Goal: Transaction & Acquisition: Purchase product/service

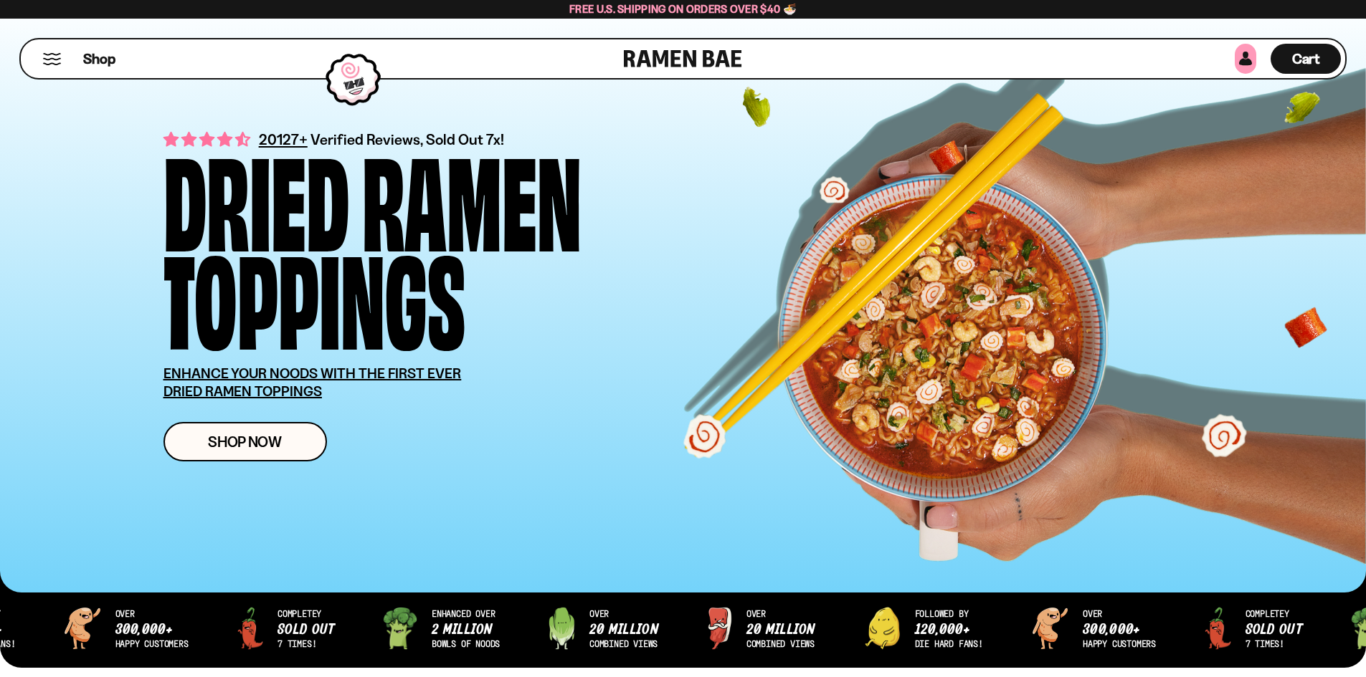
click at [1242, 56] on link at bounding box center [1245, 59] width 22 height 30
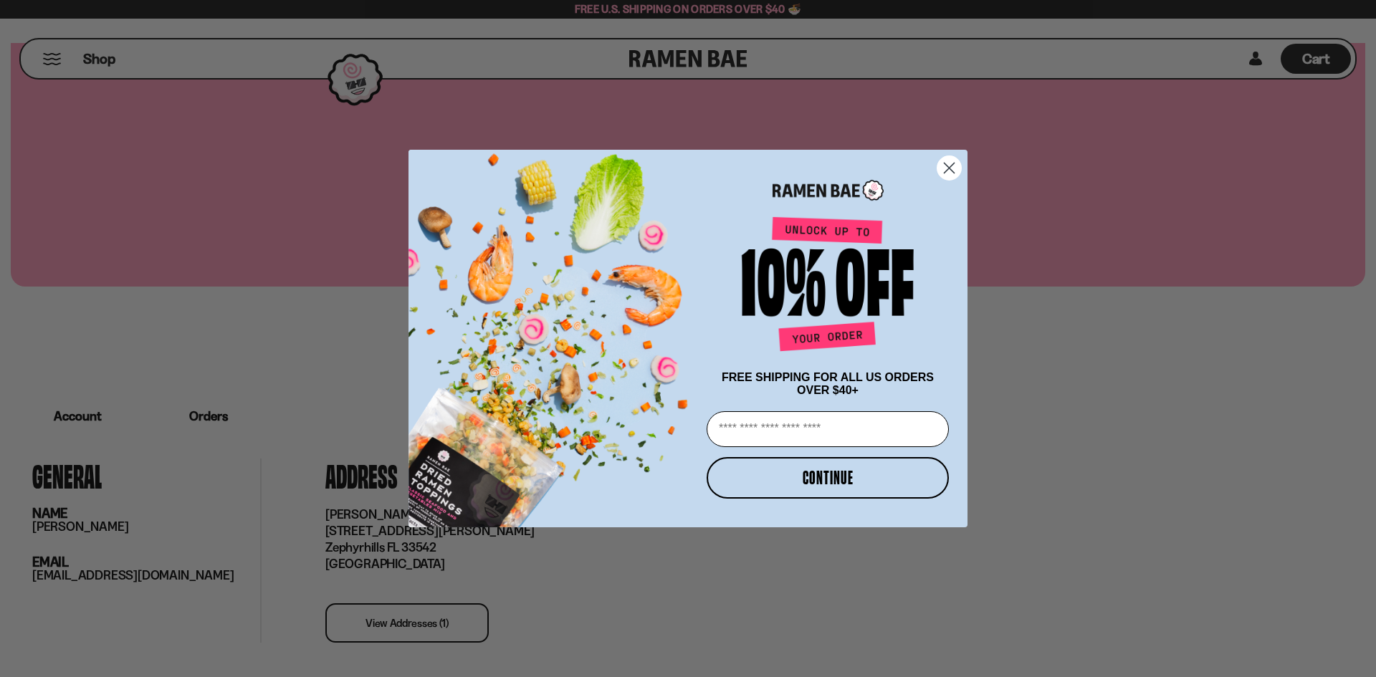
click at [766, 437] on input "Email" at bounding box center [828, 429] width 242 height 36
type input "**********"
click at [785, 470] on button "CONTINUE" at bounding box center [828, 478] width 242 height 42
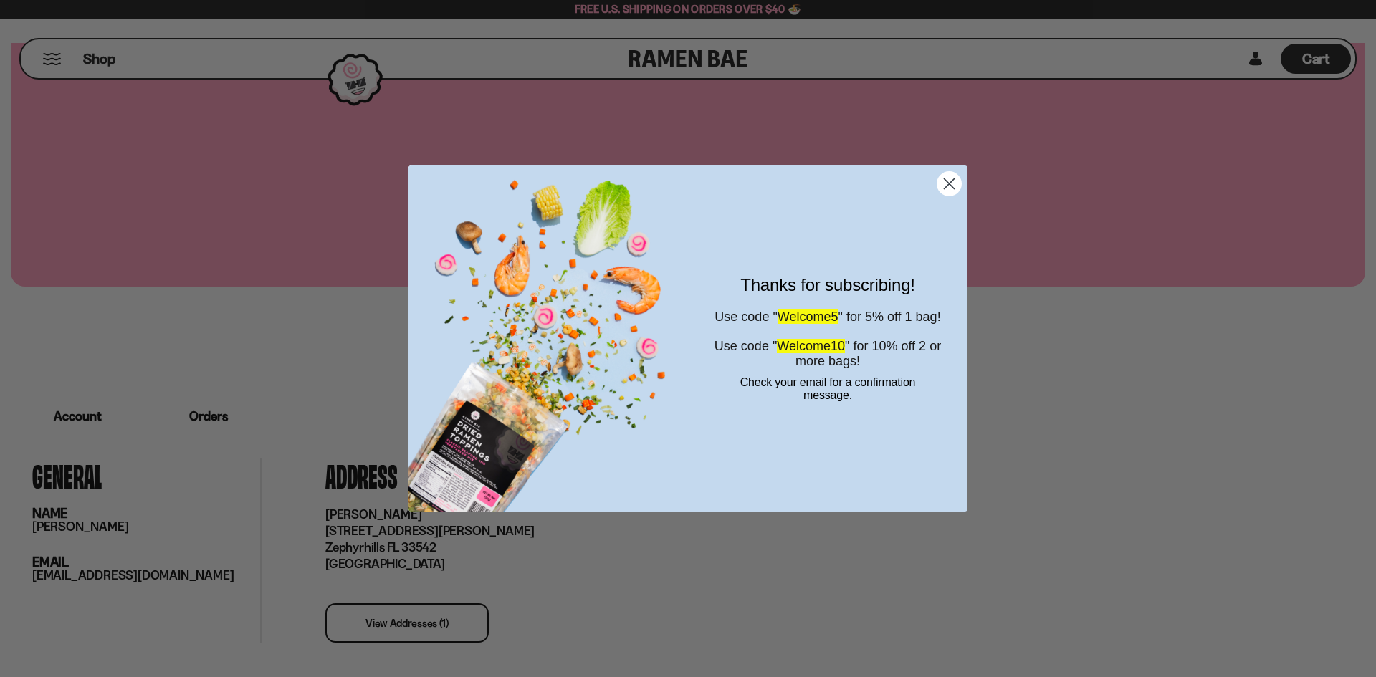
click at [1078, 243] on div "Close dialog Thanks for subscribing! Use code " Welcome5 " for 5% off 1 bag! Us…" at bounding box center [688, 338] width 1376 height 677
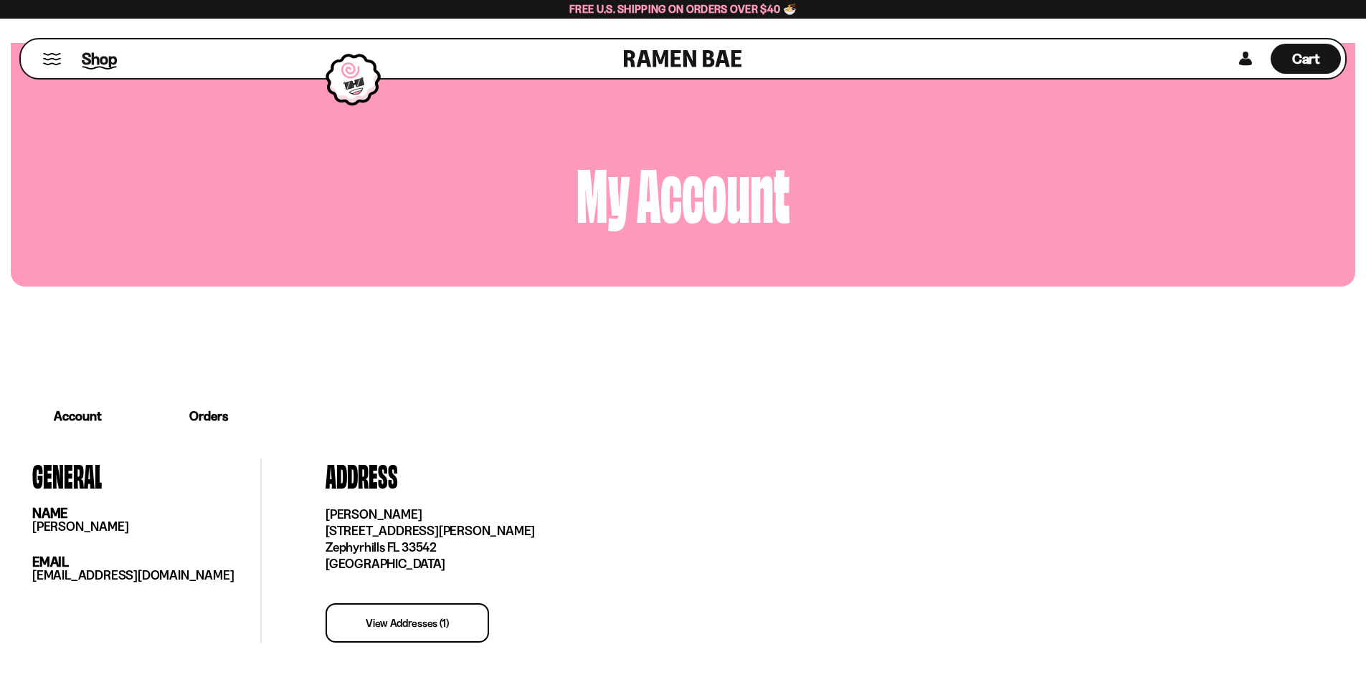
click at [94, 64] on span "Shop" at bounding box center [99, 59] width 35 height 22
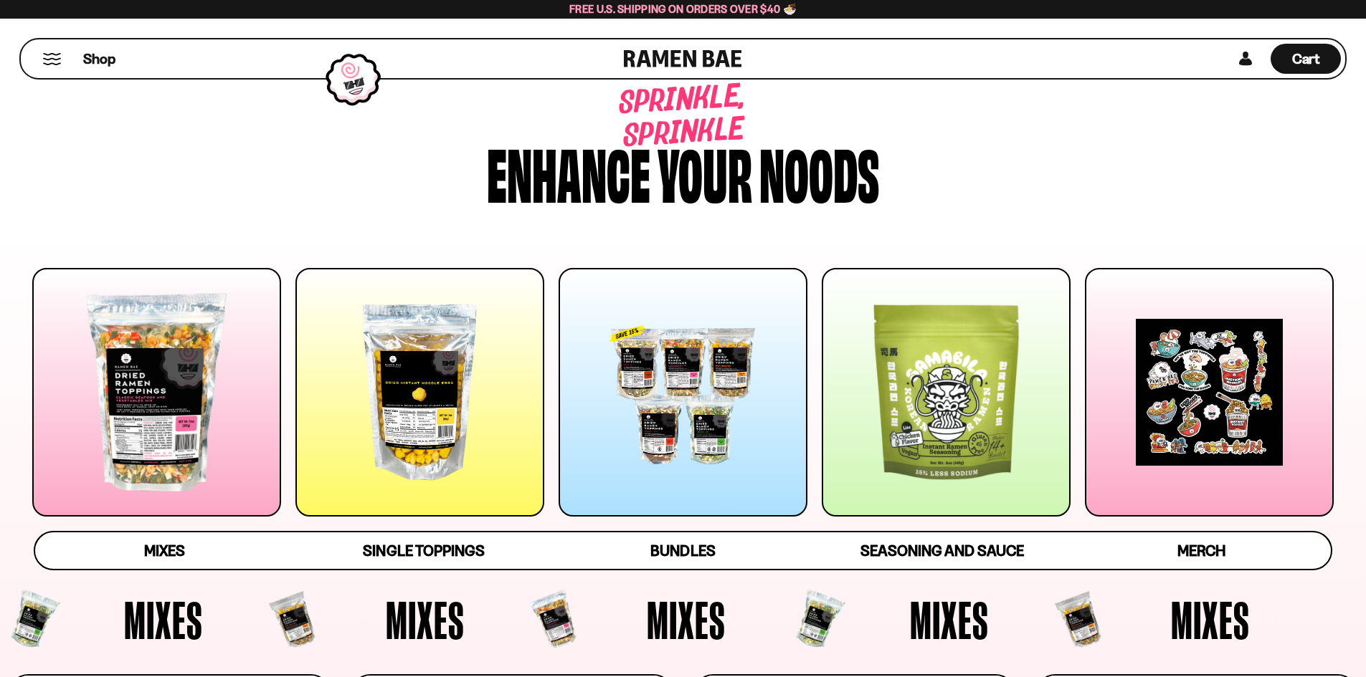
click at [143, 394] on div at bounding box center [156, 392] width 249 height 249
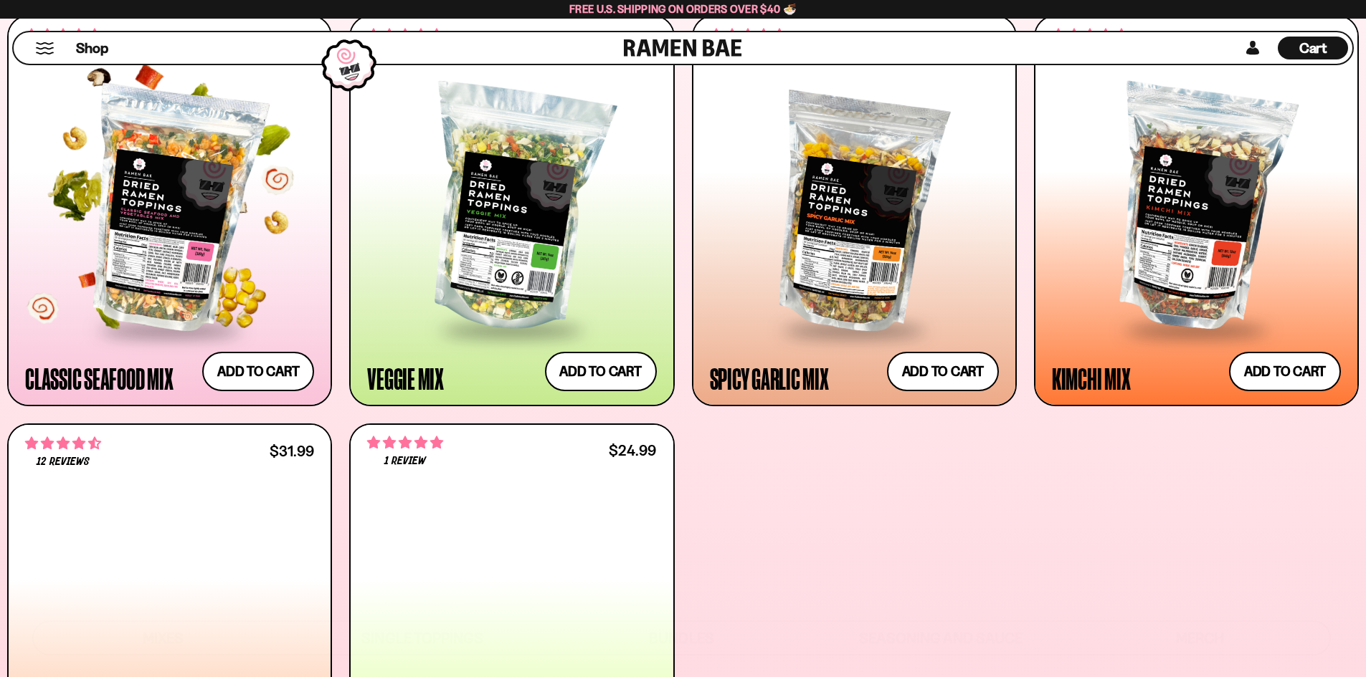
scroll to position [660, 0]
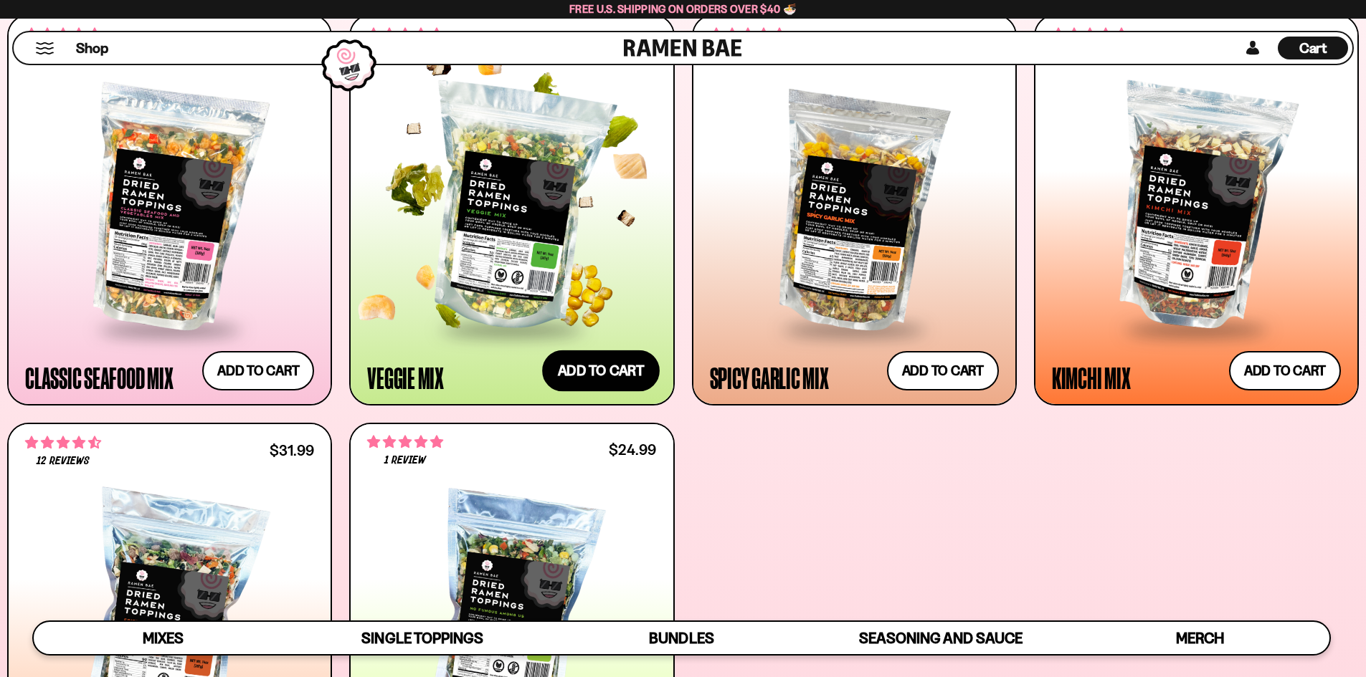
click at [588, 373] on button "Add to cart" at bounding box center [601, 371] width 118 height 42
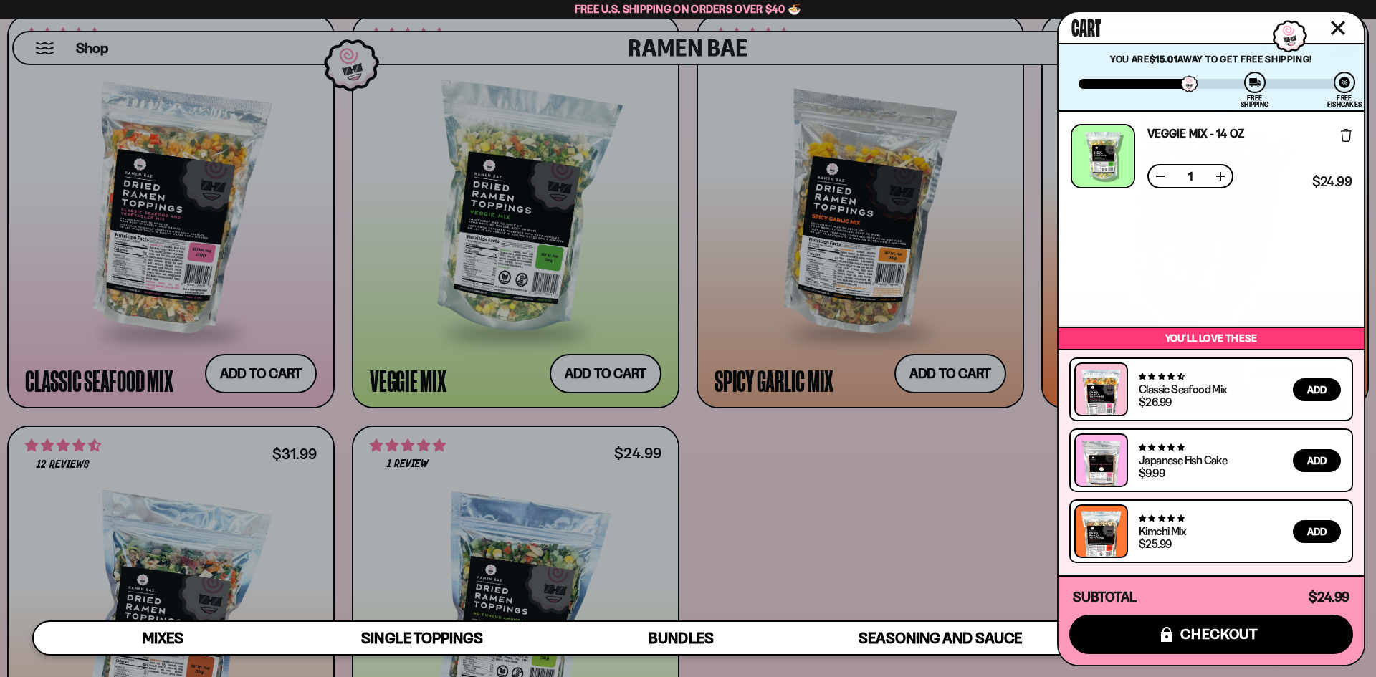
click at [856, 491] on div at bounding box center [688, 338] width 1376 height 677
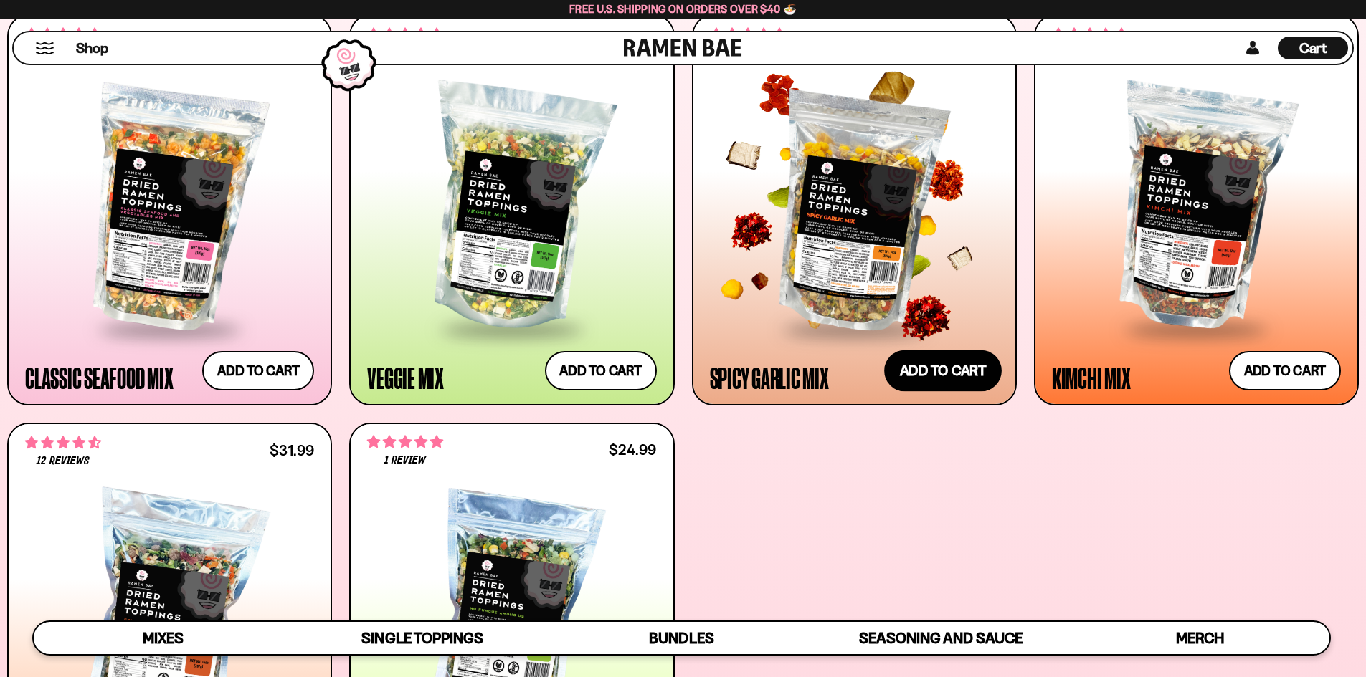
click at [911, 372] on button "Add to cart" at bounding box center [943, 371] width 118 height 42
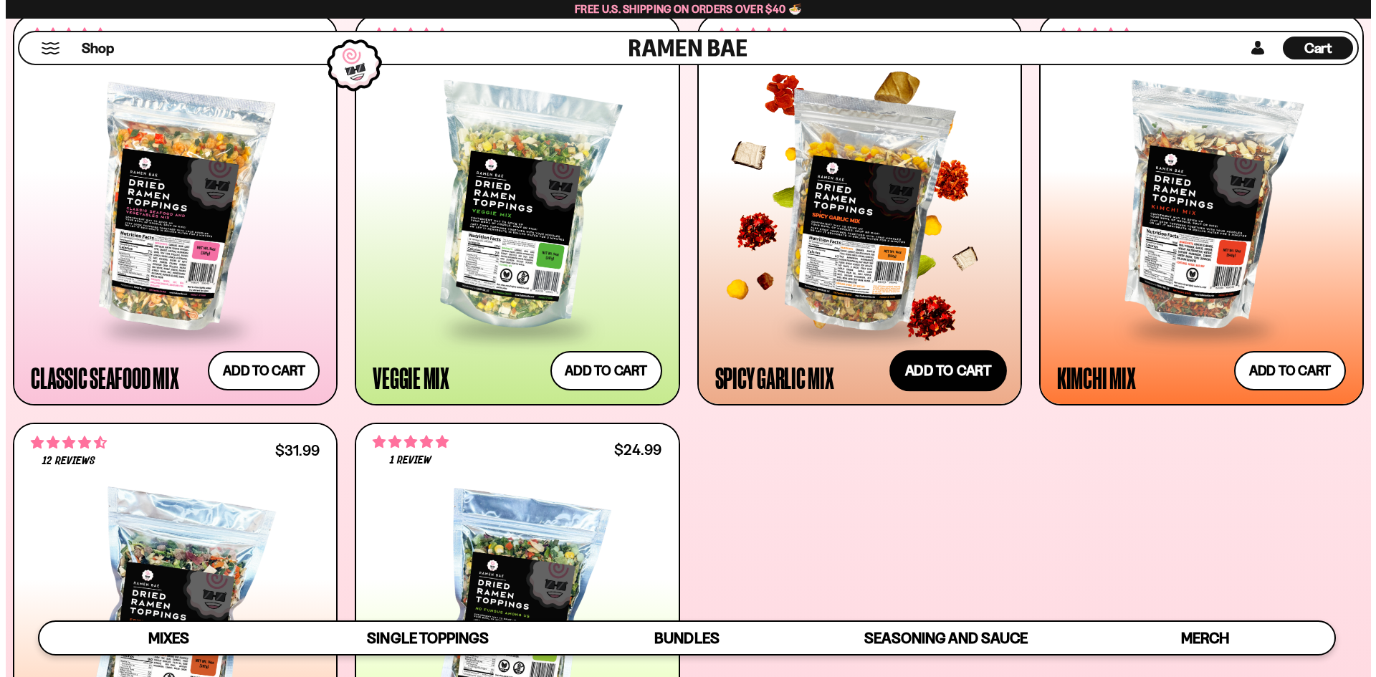
scroll to position [662, 0]
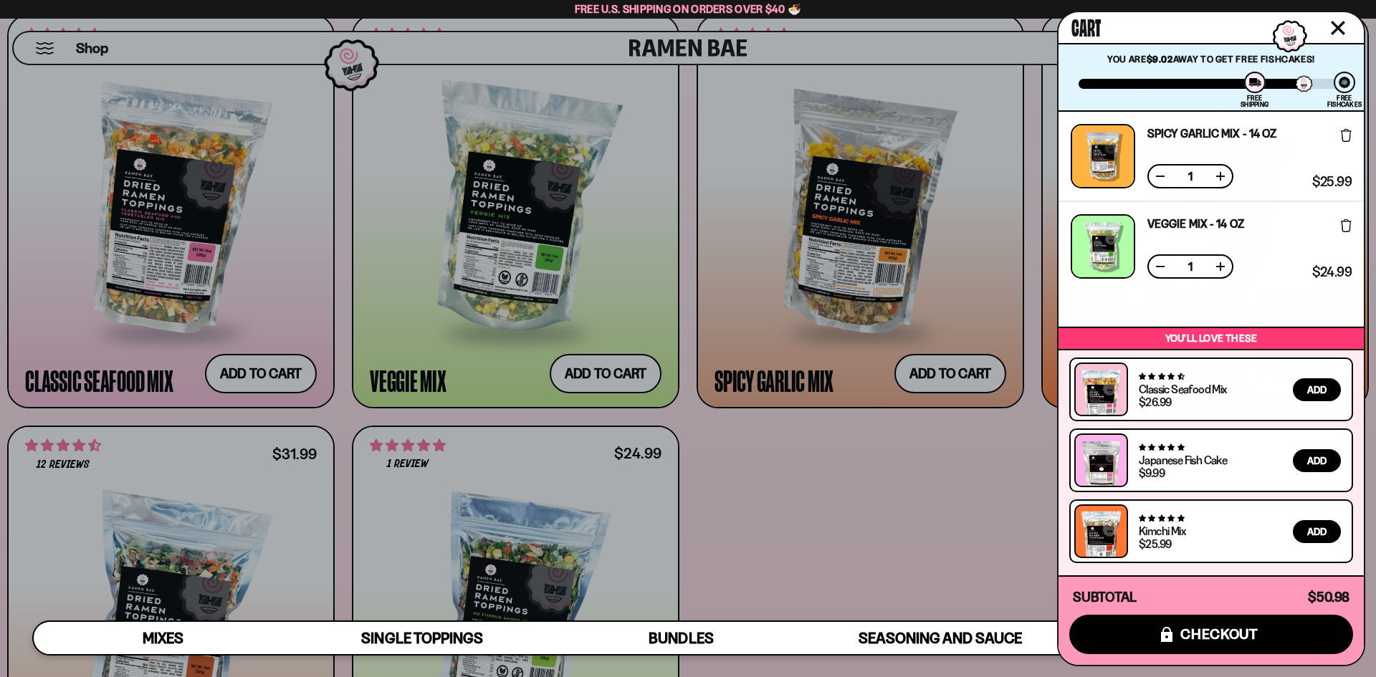
click at [1080, 563] on div "427 reviews Kimchi Mix $25.99 Add" at bounding box center [1211, 532] width 284 height 64
click at [929, 528] on div at bounding box center [688, 338] width 1376 height 677
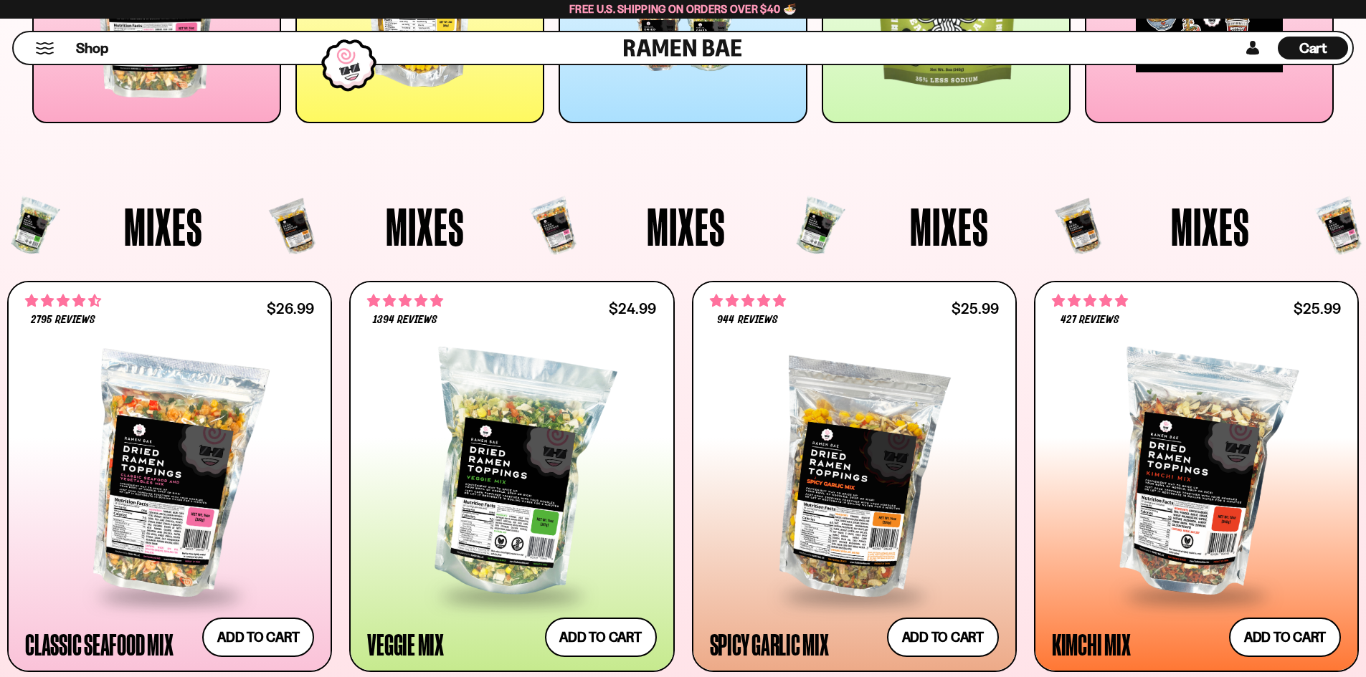
scroll to position [158, 0]
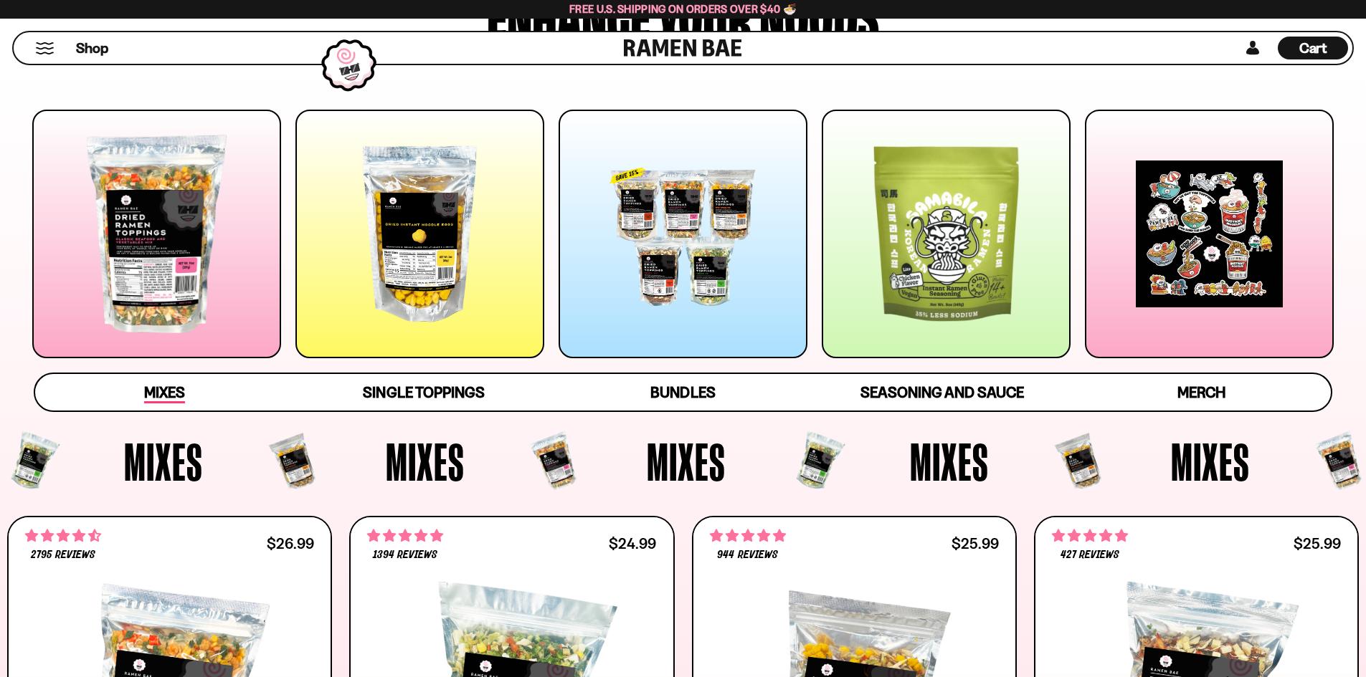
click at [166, 397] on span "Mixes" at bounding box center [164, 393] width 41 height 20
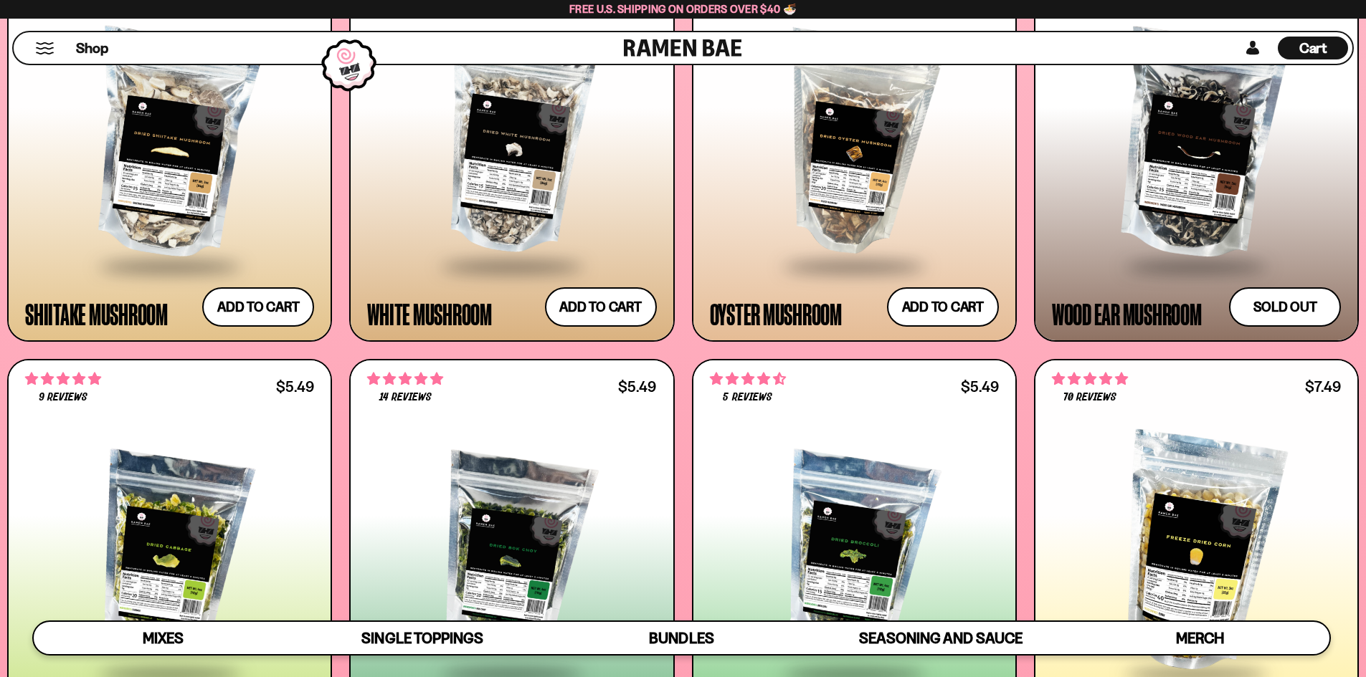
scroll to position [2484, 0]
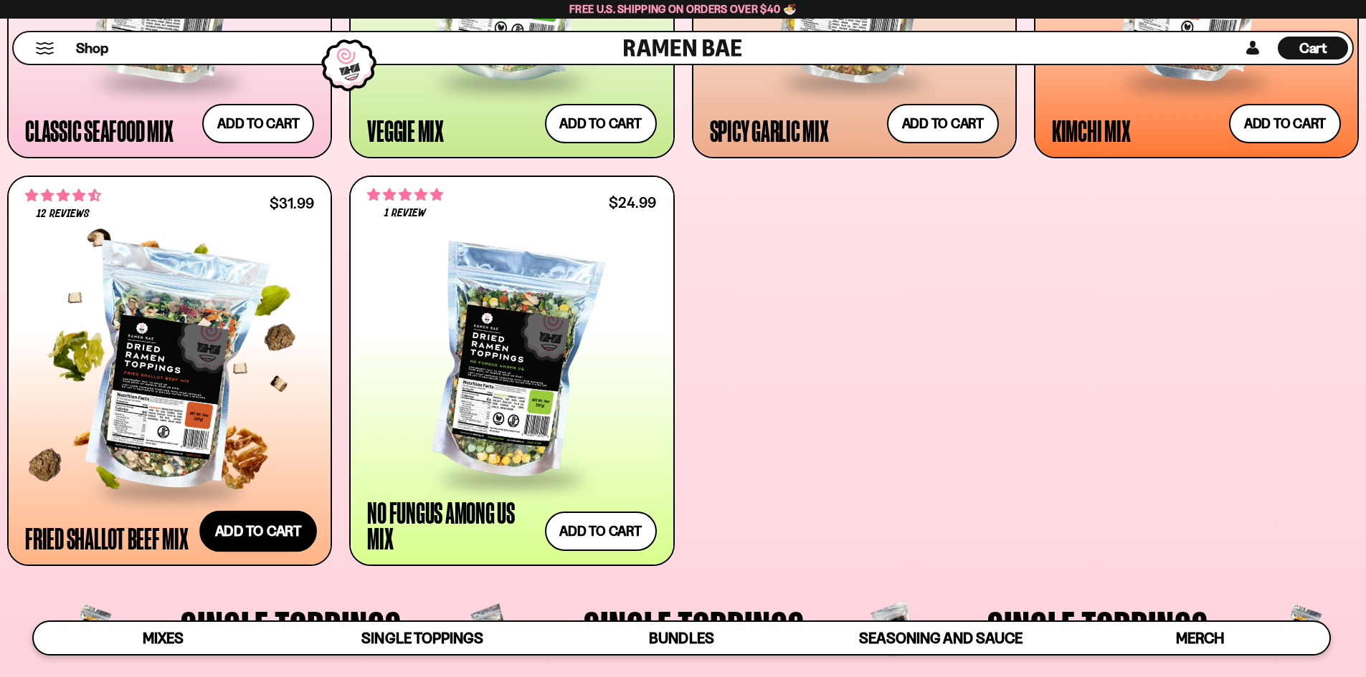
click at [246, 527] on button "Add to cart" at bounding box center [258, 532] width 118 height 42
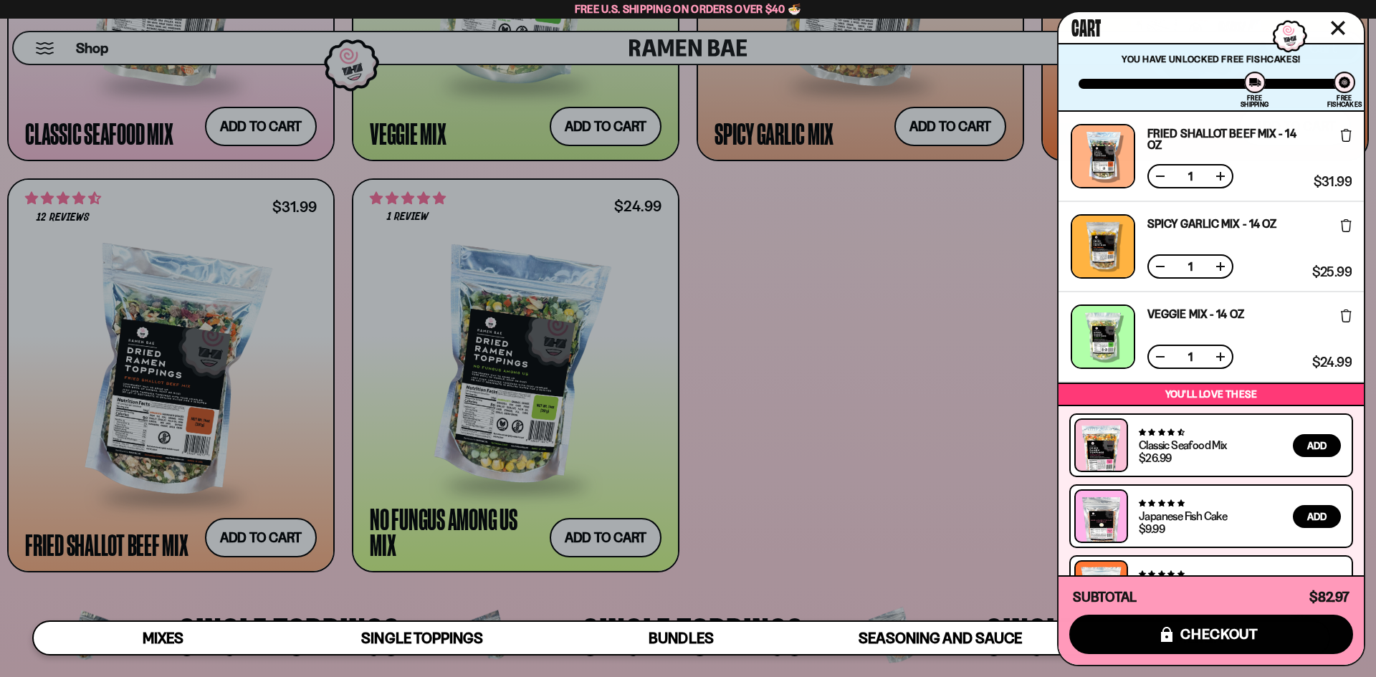
scroll to position [56, 0]
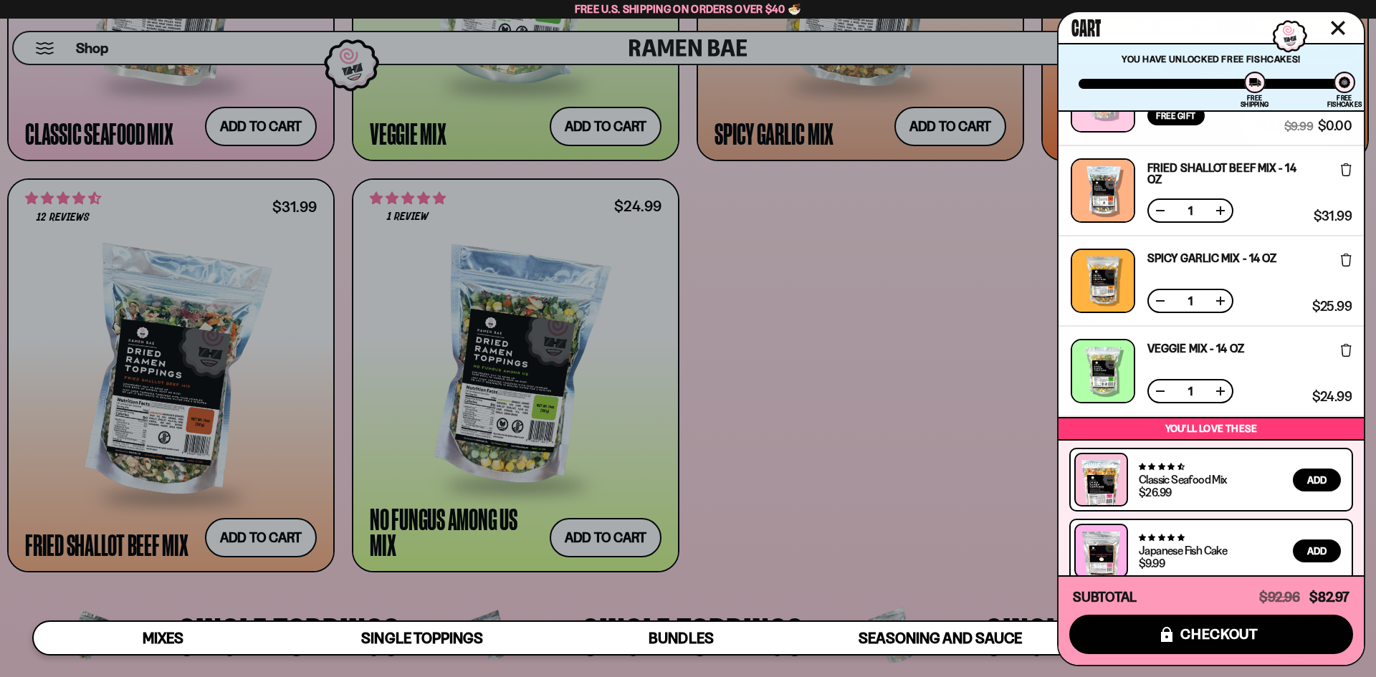
click at [813, 470] on div at bounding box center [688, 338] width 1376 height 677
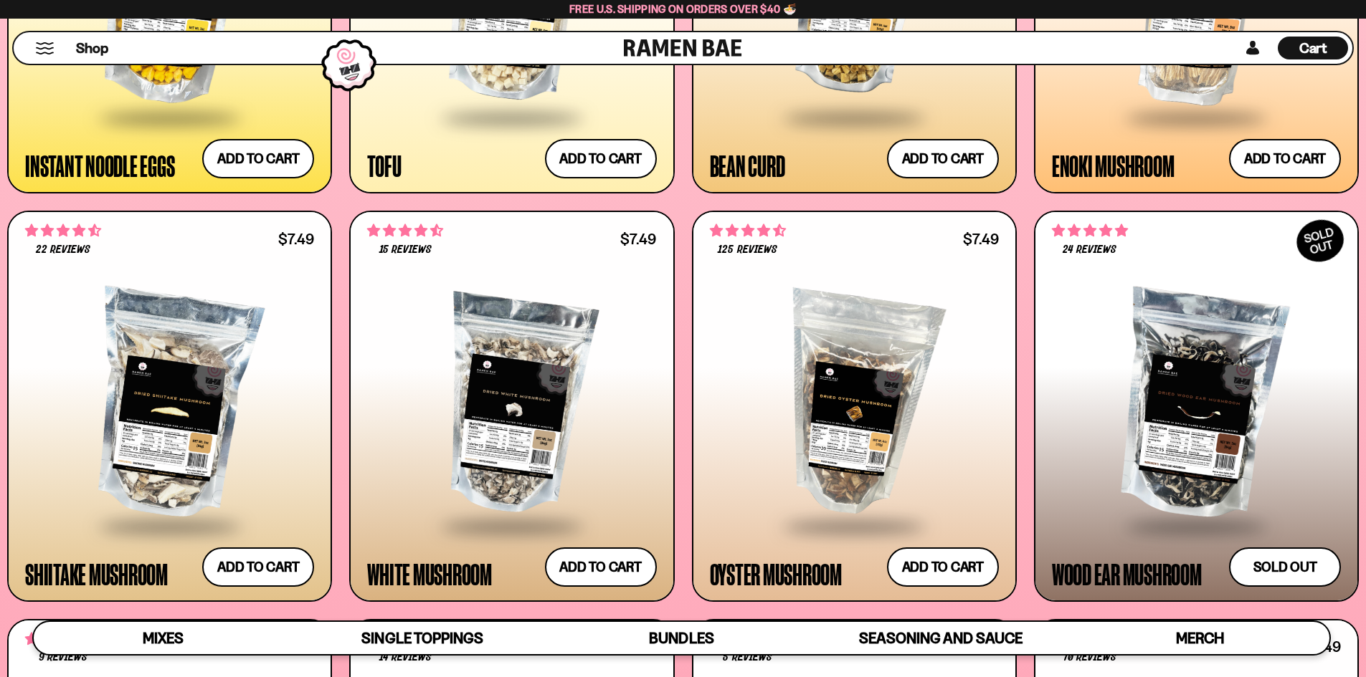
scroll to position [0, 0]
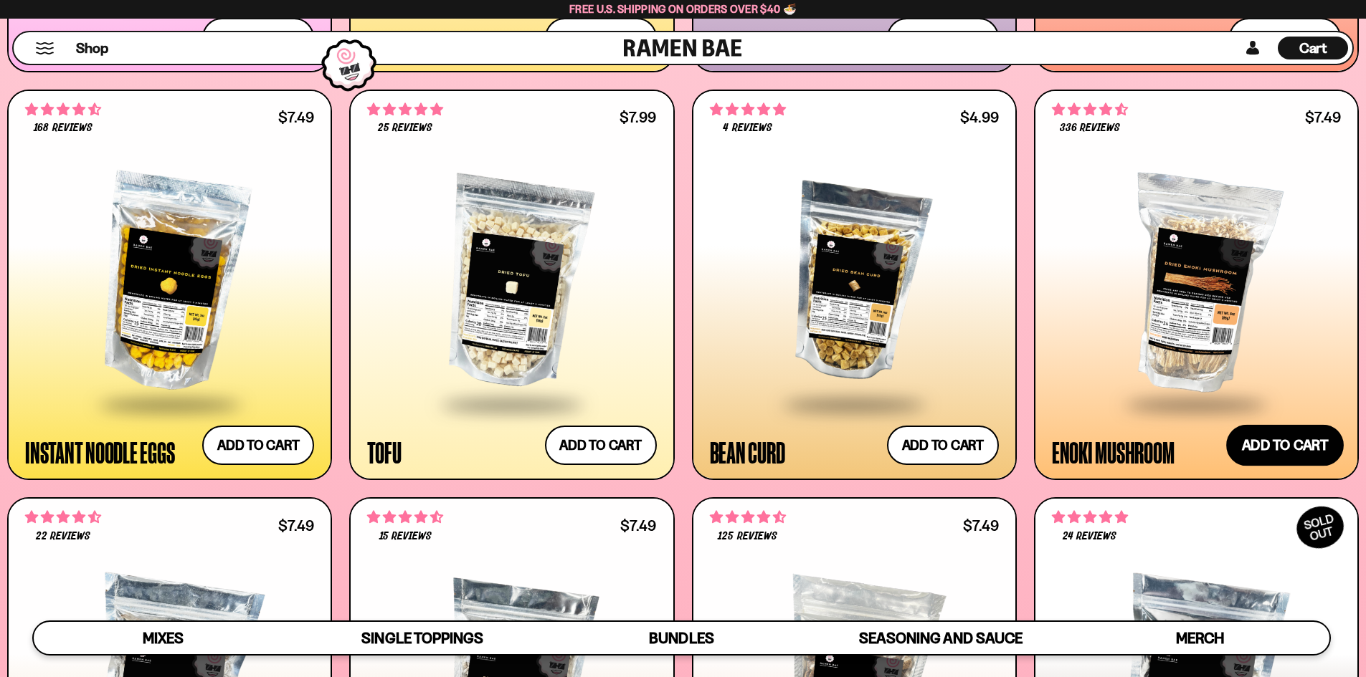
click at [1283, 446] on button "Add to cart" at bounding box center [1285, 446] width 118 height 42
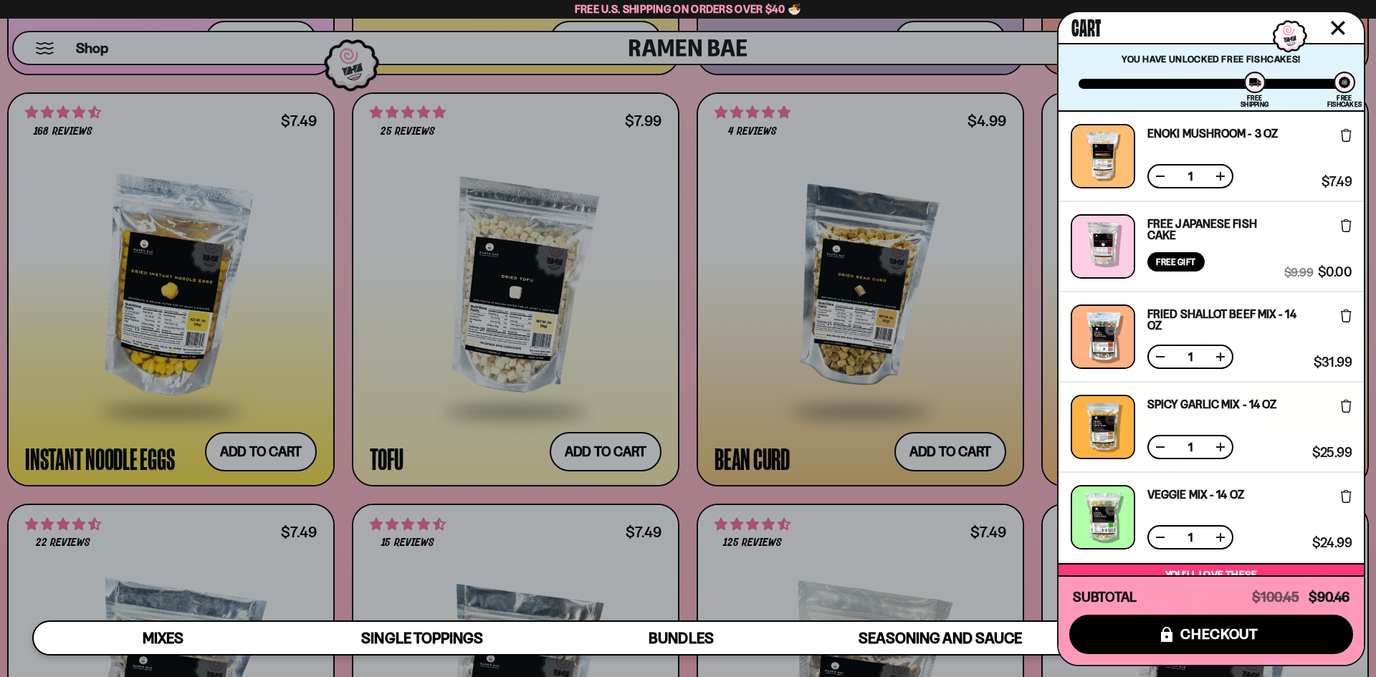
scroll to position [237, 0]
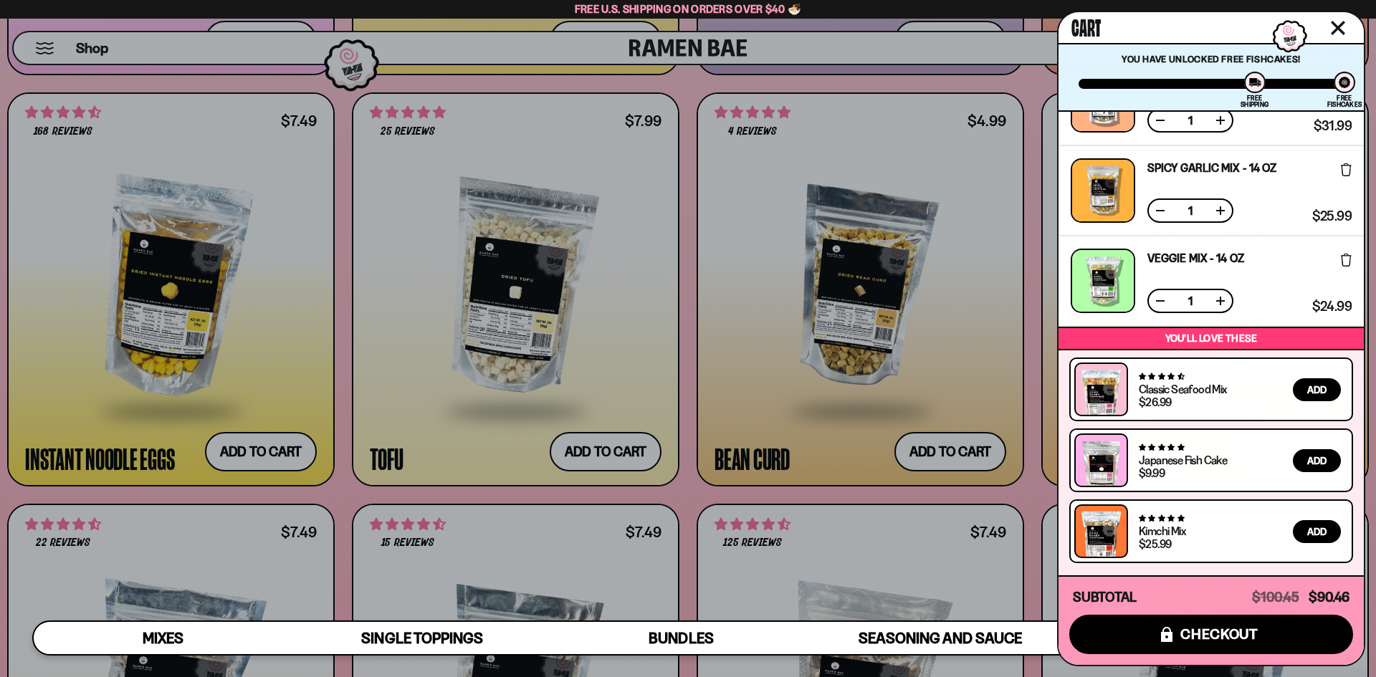
click at [756, 229] on div at bounding box center [688, 338] width 1376 height 677
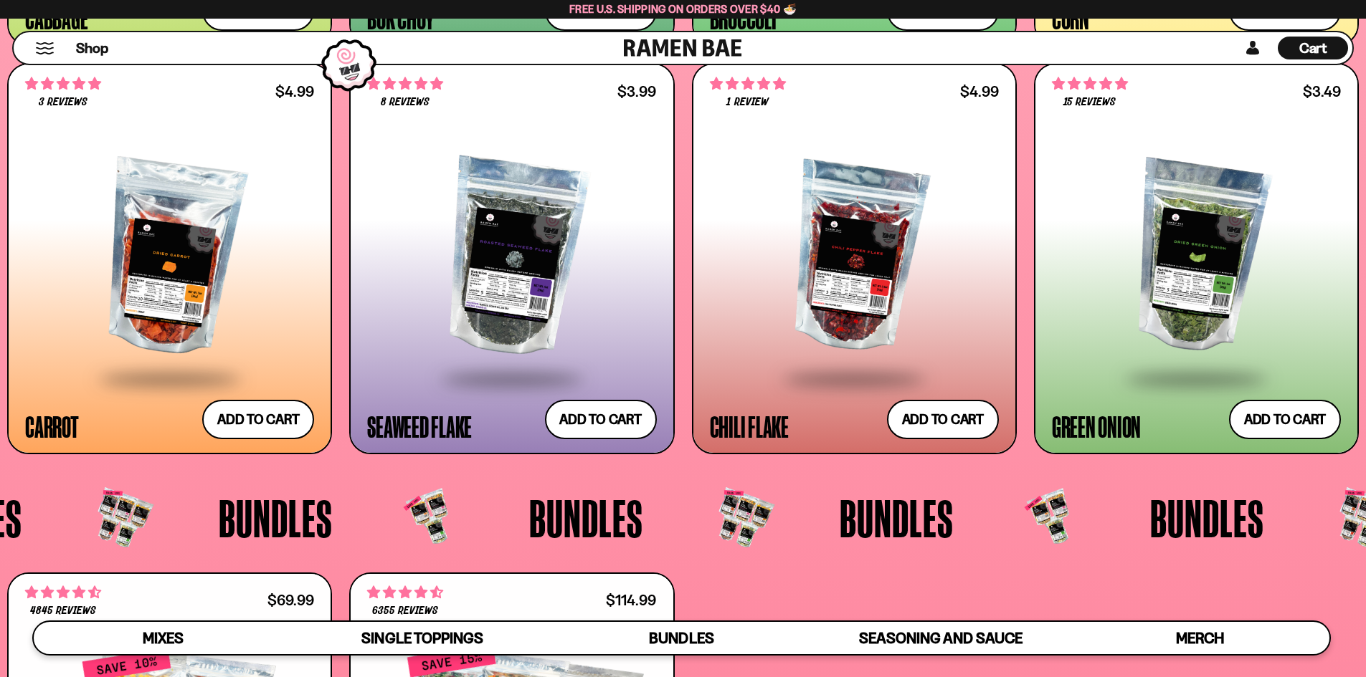
scroll to position [3130, 0]
